Goal: Book appointment/travel/reservation

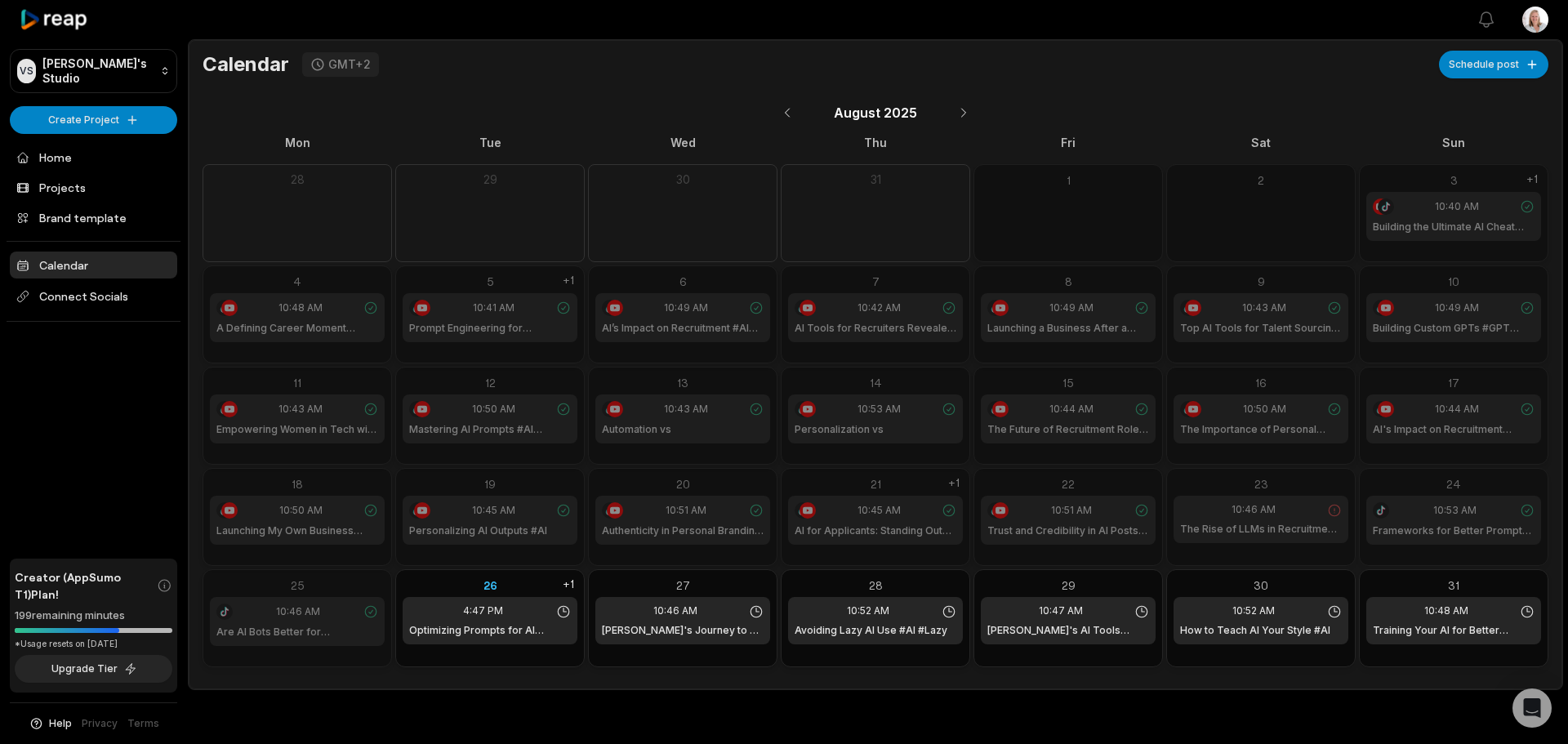
click at [525, 584] on div "26" at bounding box center [490, 584] width 175 height 17
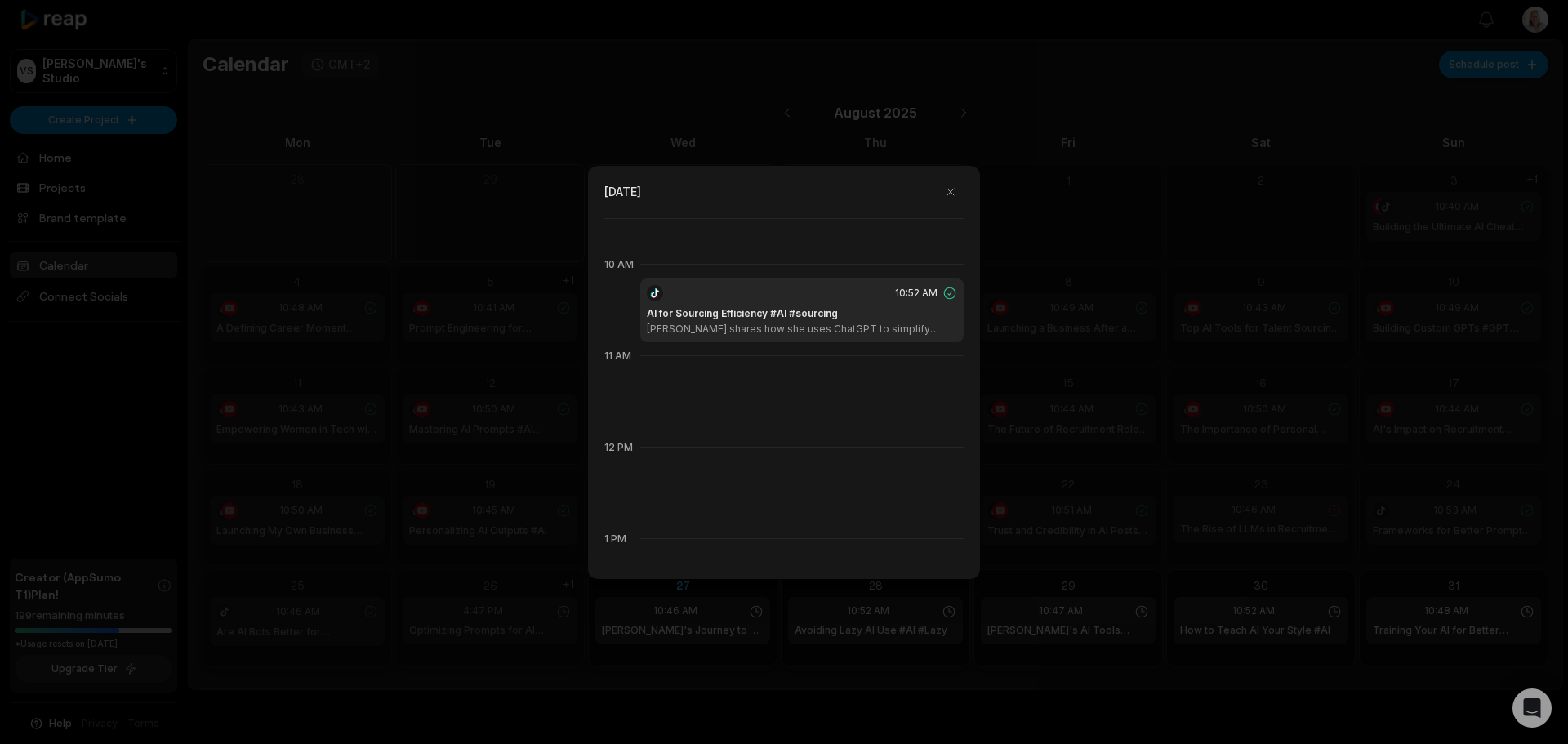
scroll to position [751, 0]
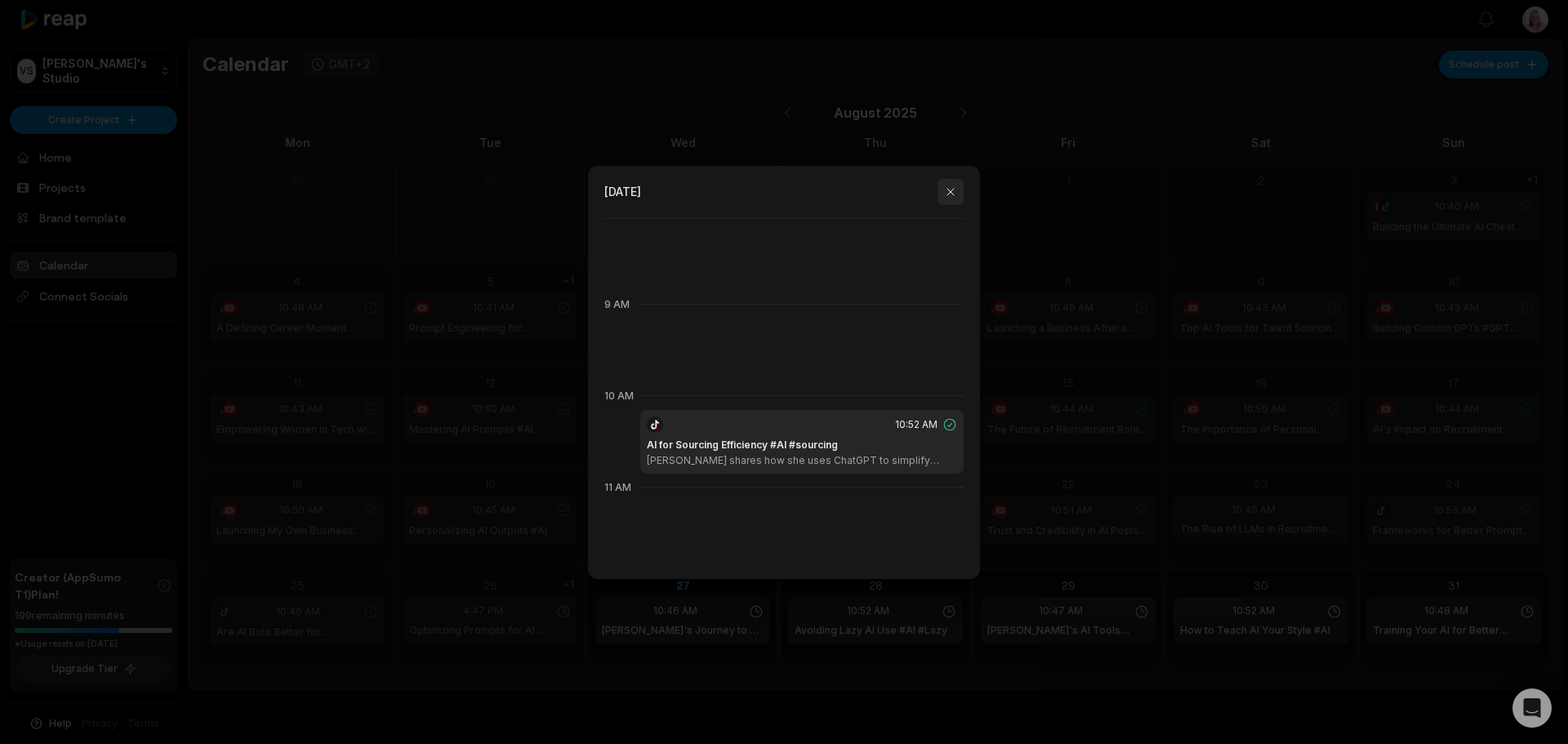
click at [946, 189] on button "button" at bounding box center [950, 191] width 26 height 26
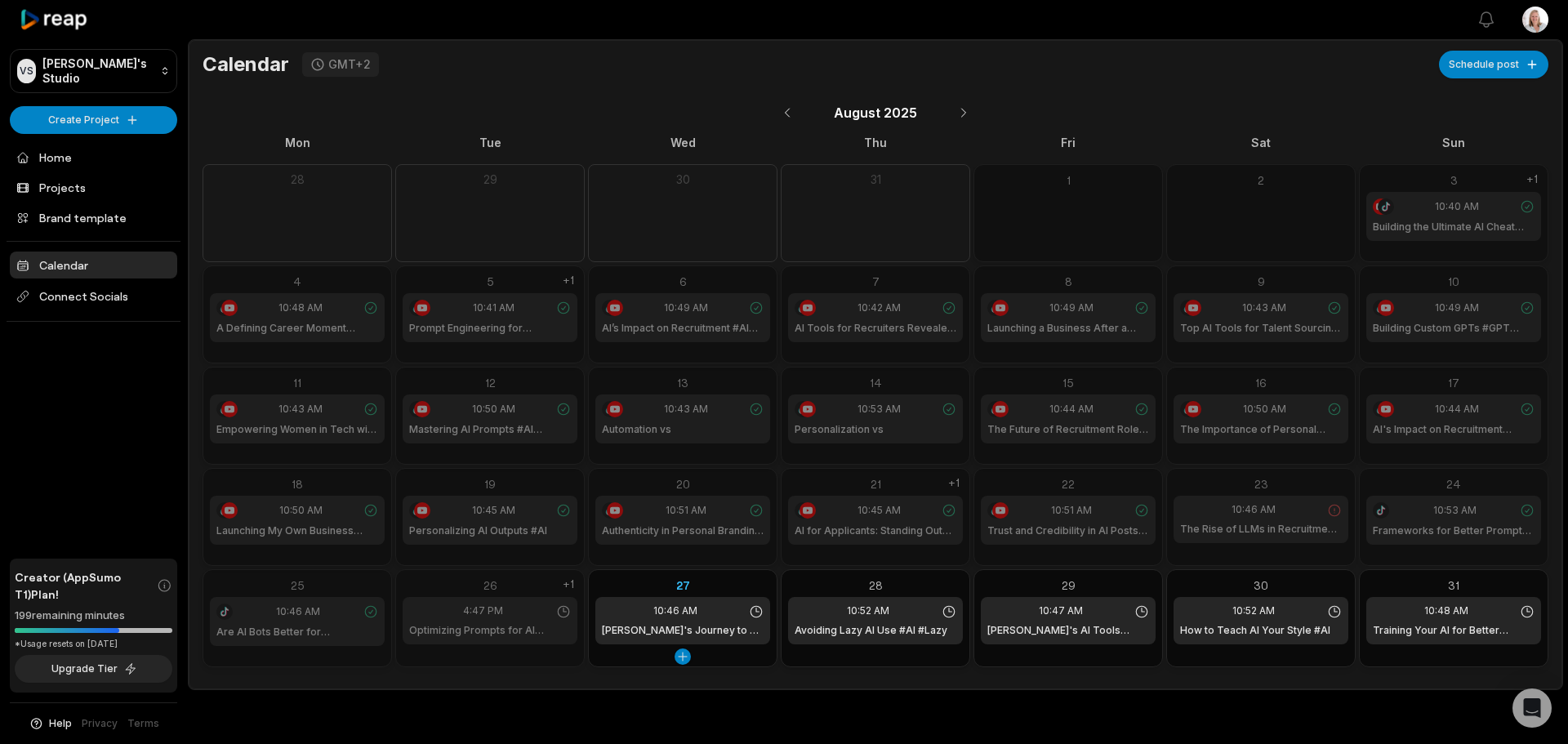
click at [725, 578] on div "27" at bounding box center [683, 584] width 175 height 17
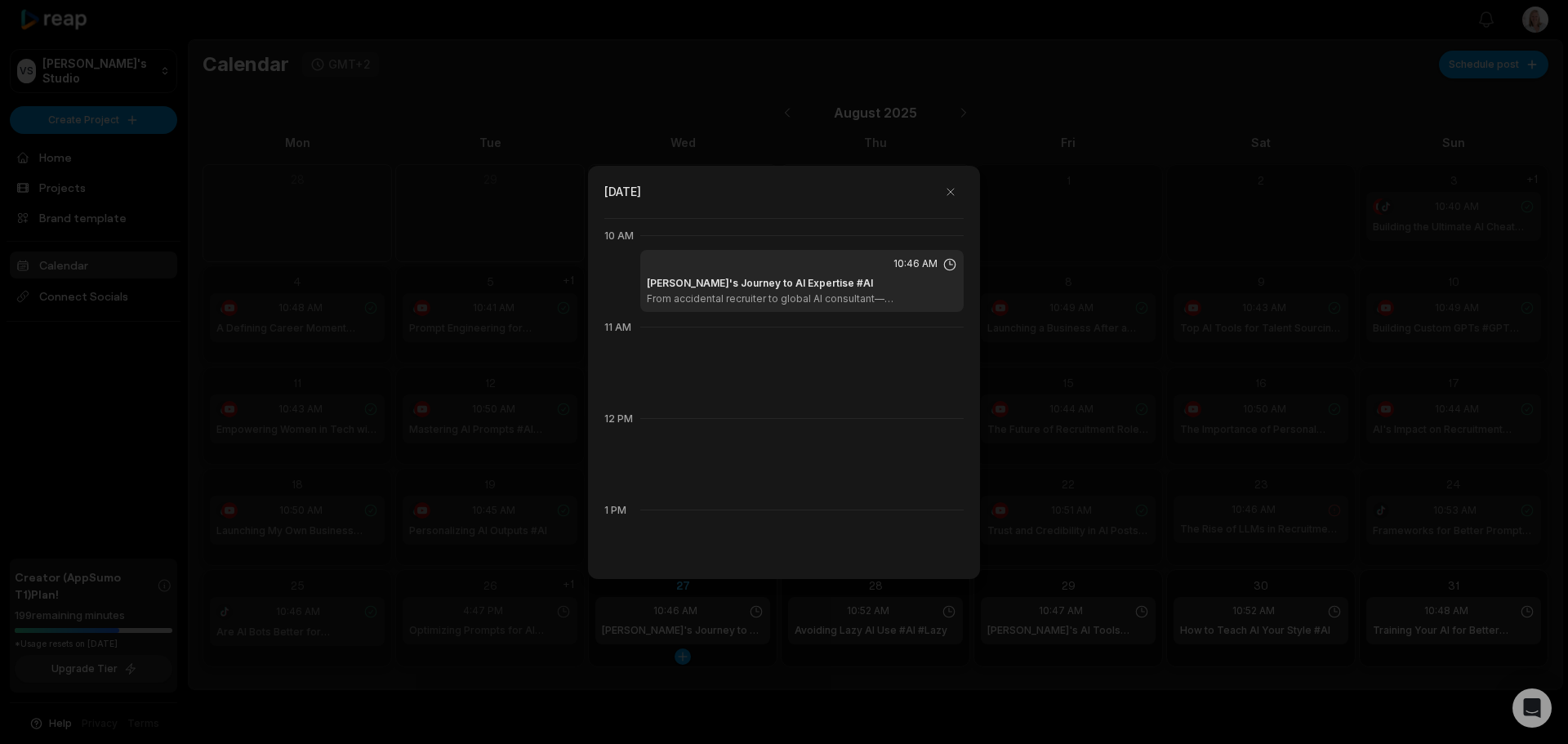
scroll to position [914, 0]
click at [809, 294] on p "From accidental recruiter to global AI consultant—[PERSON_NAME] shares her jour…" at bounding box center [801, 295] width 310 height 13
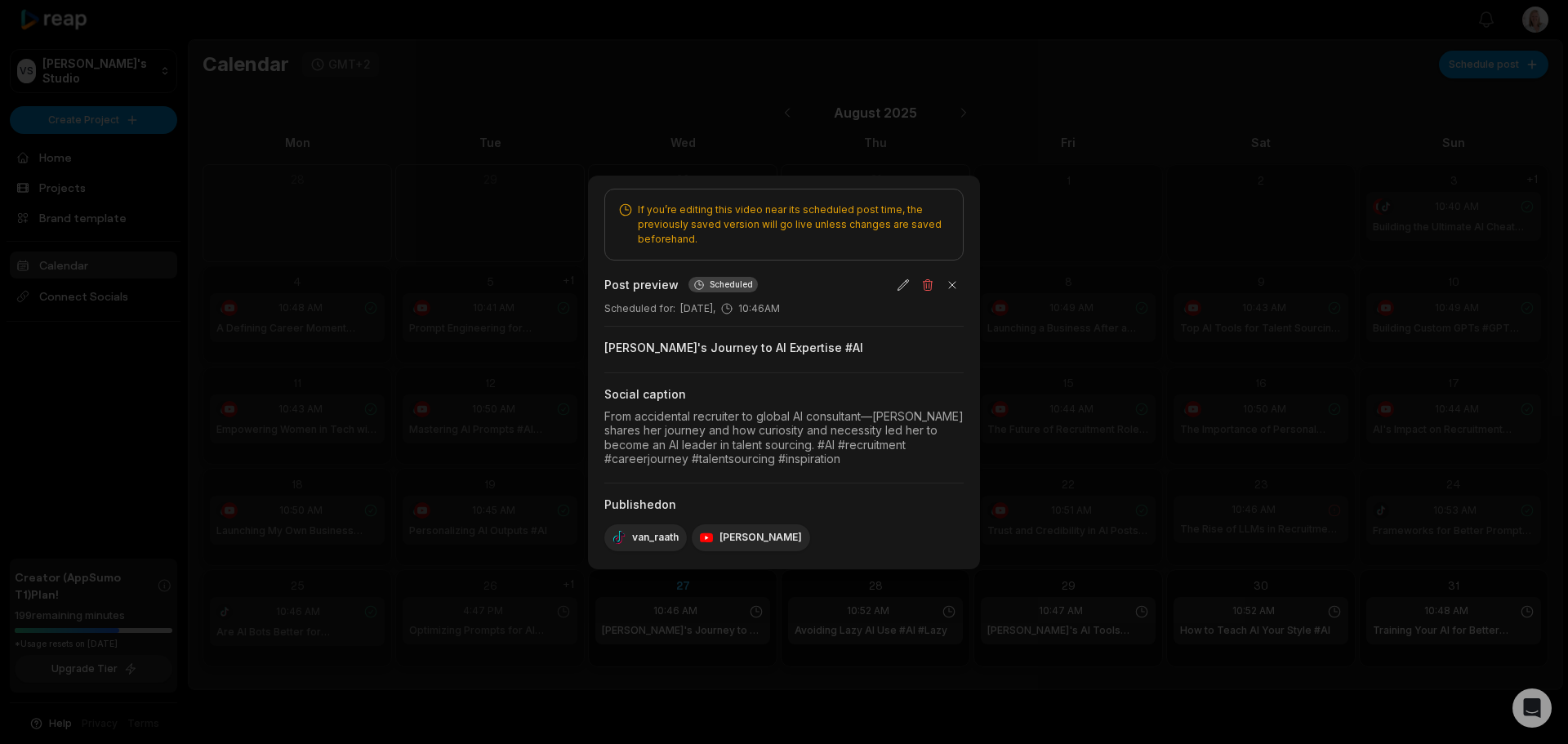
click at [1081, 319] on div at bounding box center [784, 372] width 1568 height 744
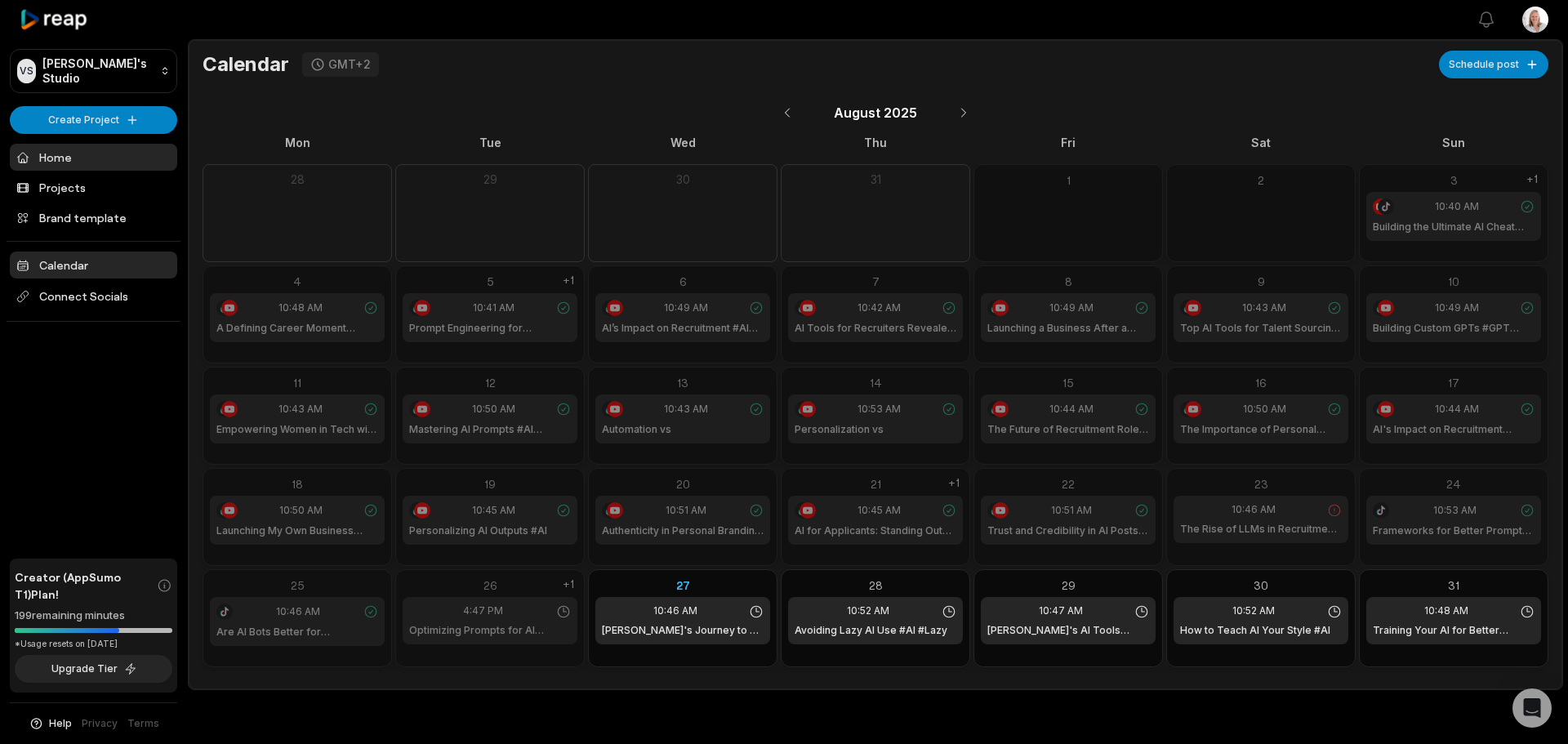
click at [65, 152] on link "Home" at bounding box center [94, 158] width 168 height 27
